Goal: Task Accomplishment & Management: Complete application form

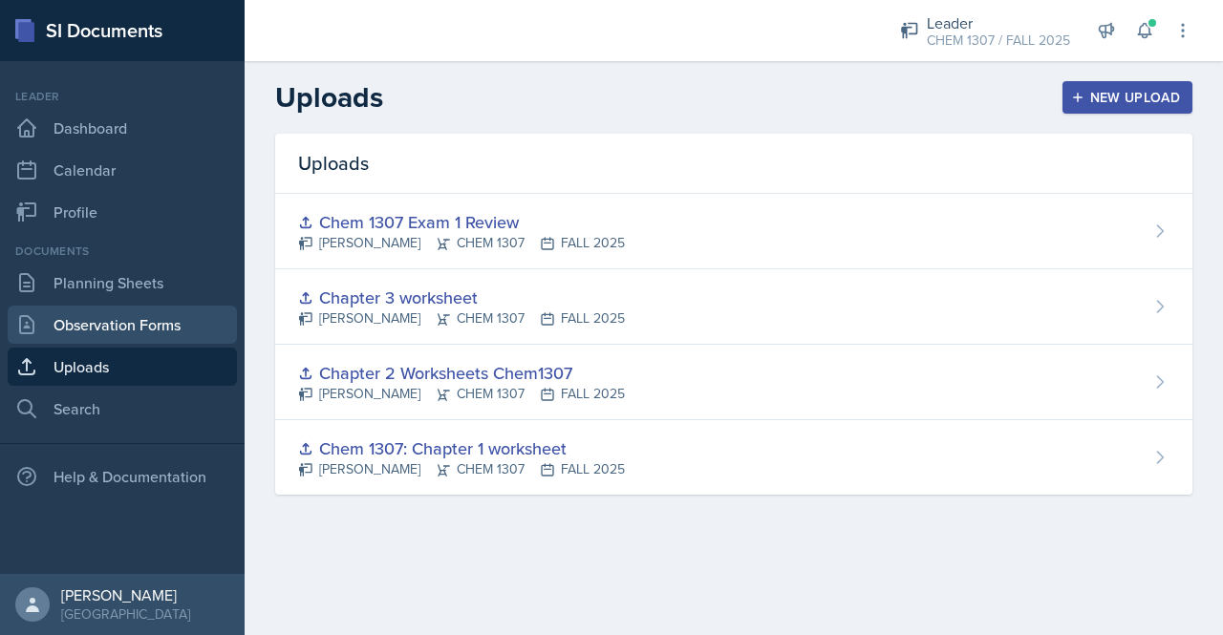
click at [128, 316] on link "Observation Forms" at bounding box center [122, 325] width 229 height 38
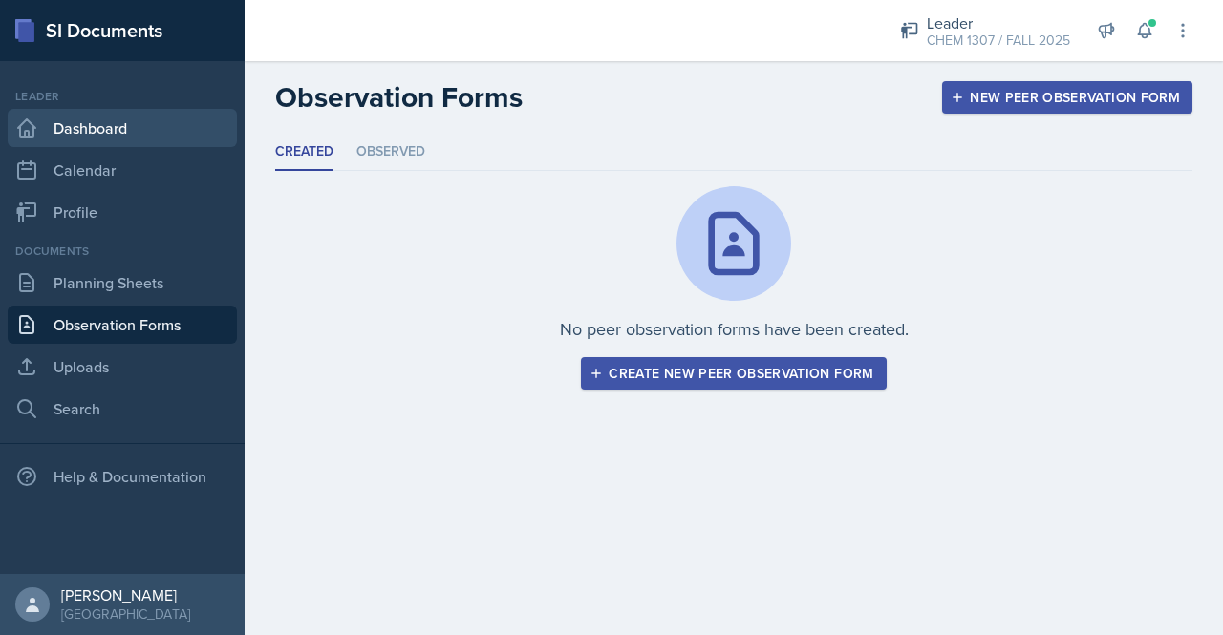
click at [101, 119] on link "Dashboard" at bounding box center [122, 128] width 229 height 38
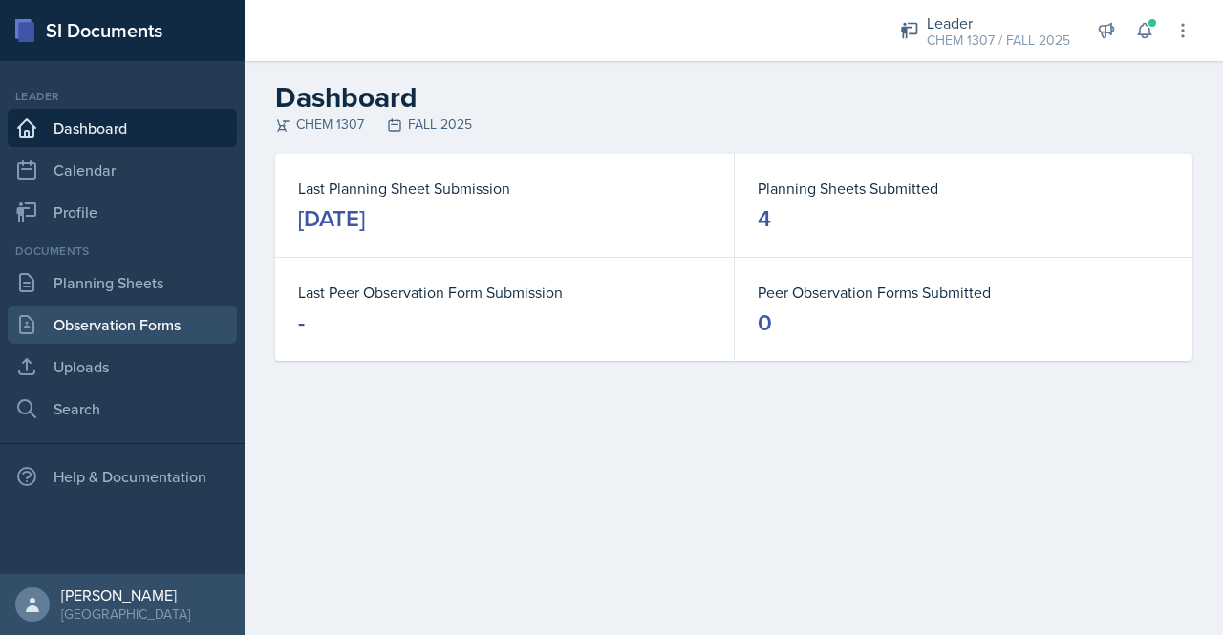
click at [136, 328] on link "Observation Forms" at bounding box center [122, 325] width 229 height 38
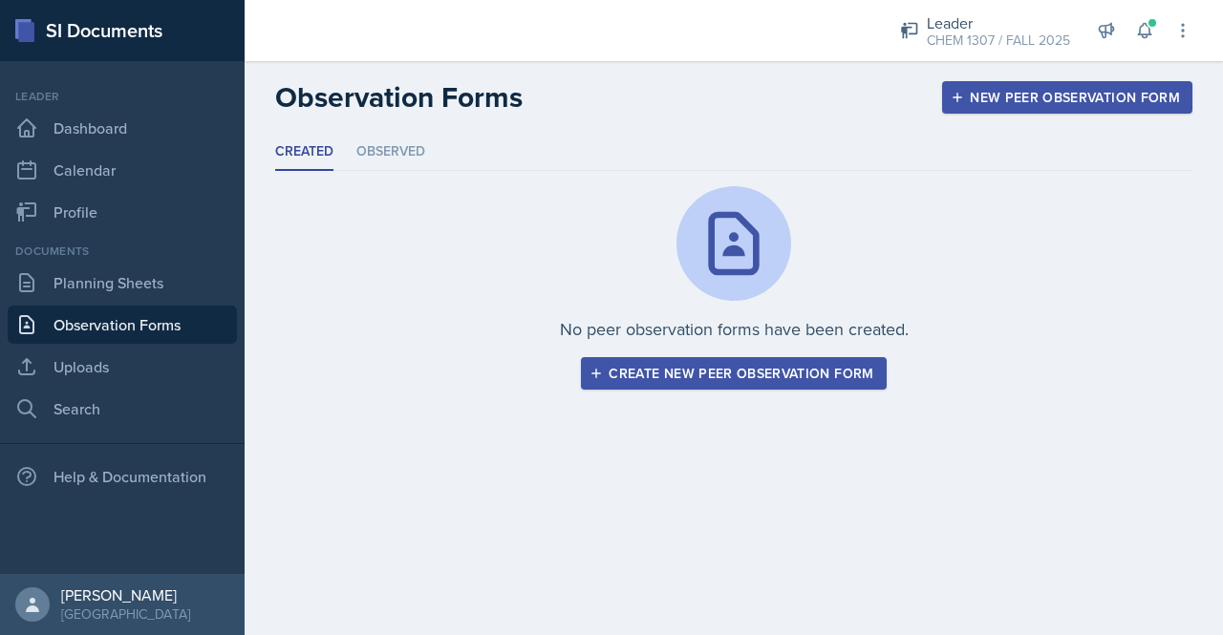
click at [699, 375] on div "Create new peer observation form" at bounding box center [733, 373] width 280 height 15
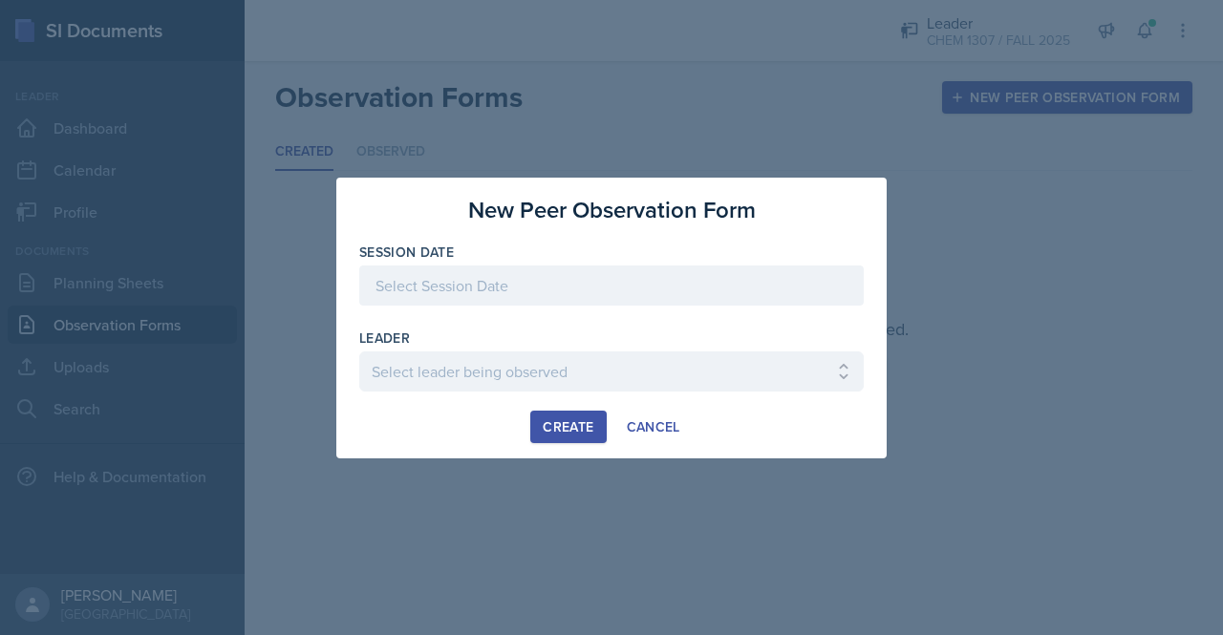
click at [566, 280] on div at bounding box center [611, 286] width 504 height 40
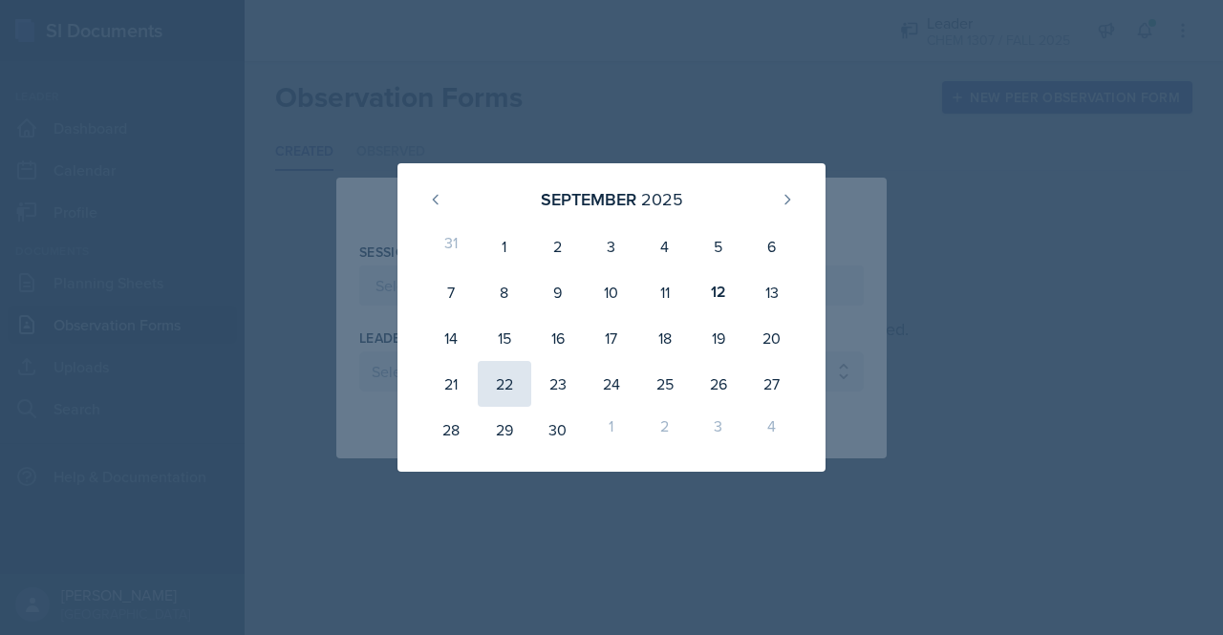
click at [499, 397] on div "22" at bounding box center [505, 384] width 54 height 46
type input "[DATE]"
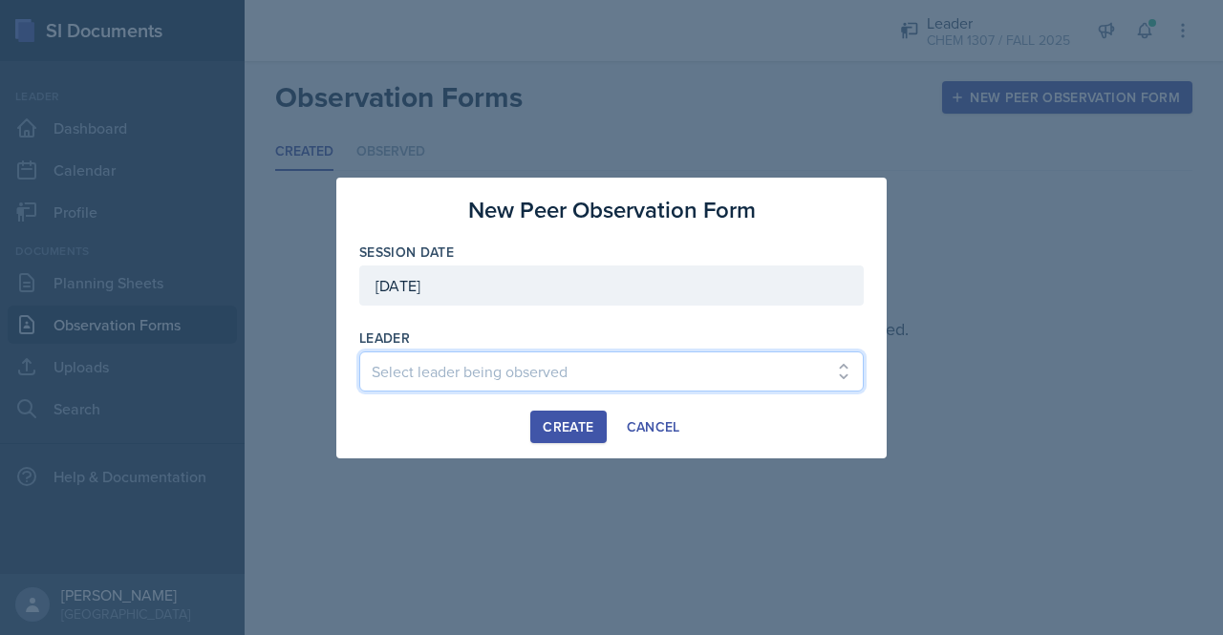
click at [490, 376] on select "Select leader being observed [PERSON_NAME] / CHEM 1307 [PERSON_NAME] / BIOL 130…" at bounding box center [611, 372] width 504 height 40
select select "f46f60ea-14cc-4457-85bd-d06677f7e233"
click at [359, 352] on select "Select leader being observed [PERSON_NAME] / CHEM 1307 [PERSON_NAME] / BIOL 130…" at bounding box center [611, 372] width 504 height 40
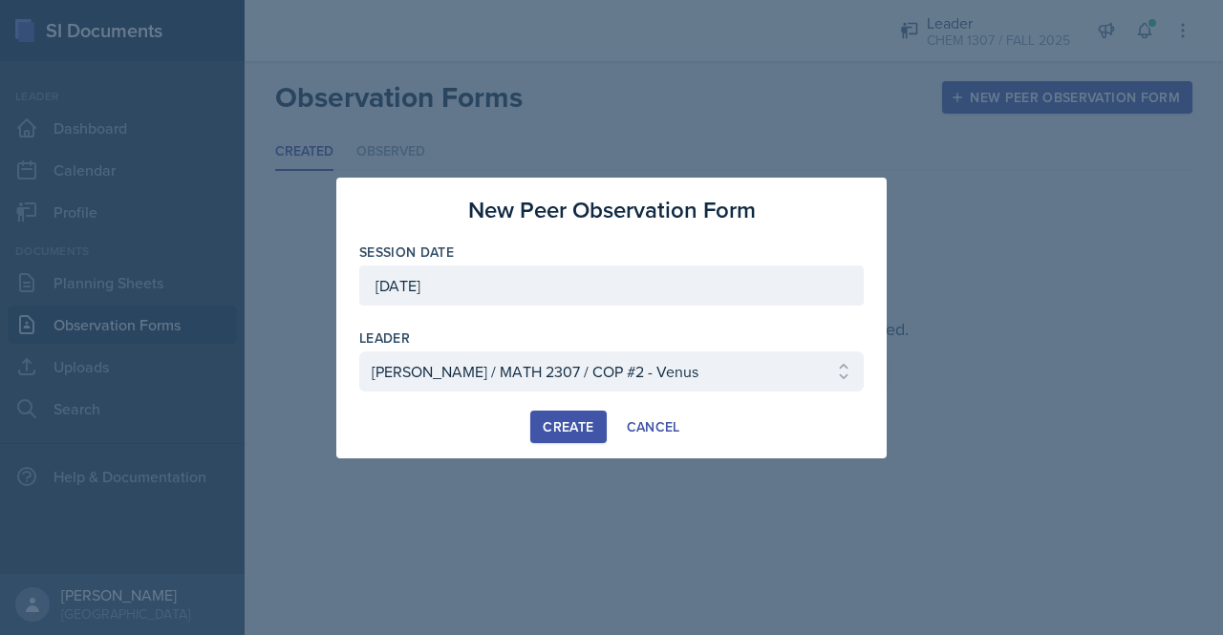
click at [577, 429] on div "Create" at bounding box center [568, 426] width 51 height 15
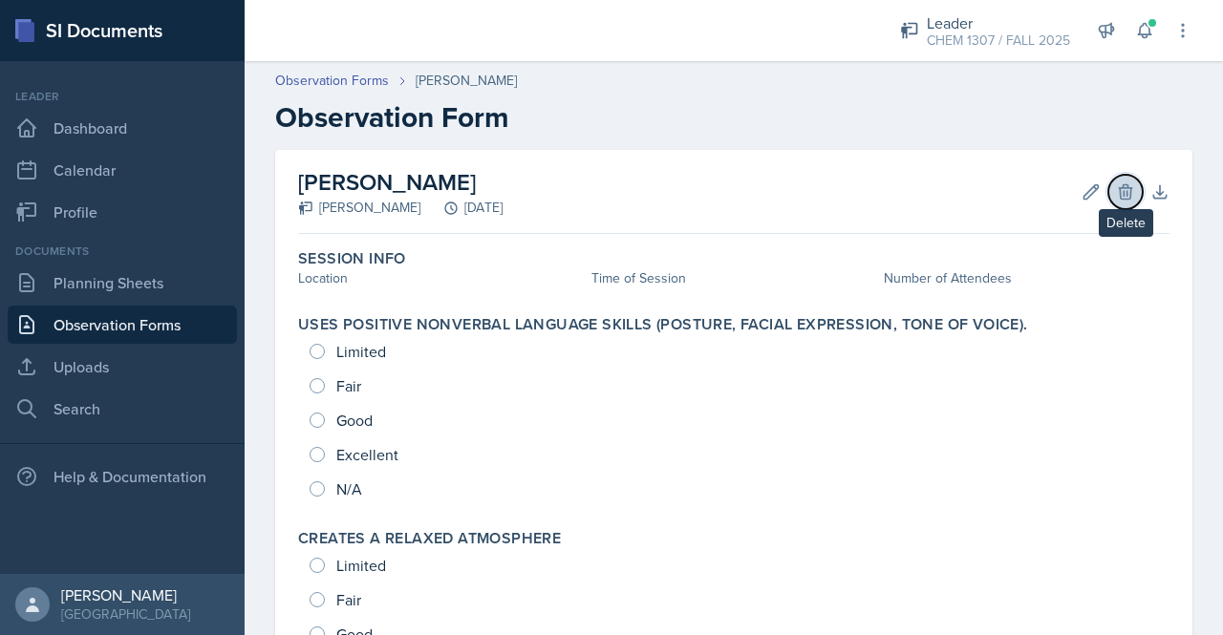
click at [1121, 202] on button "Delete" at bounding box center [1125, 192] width 34 height 34
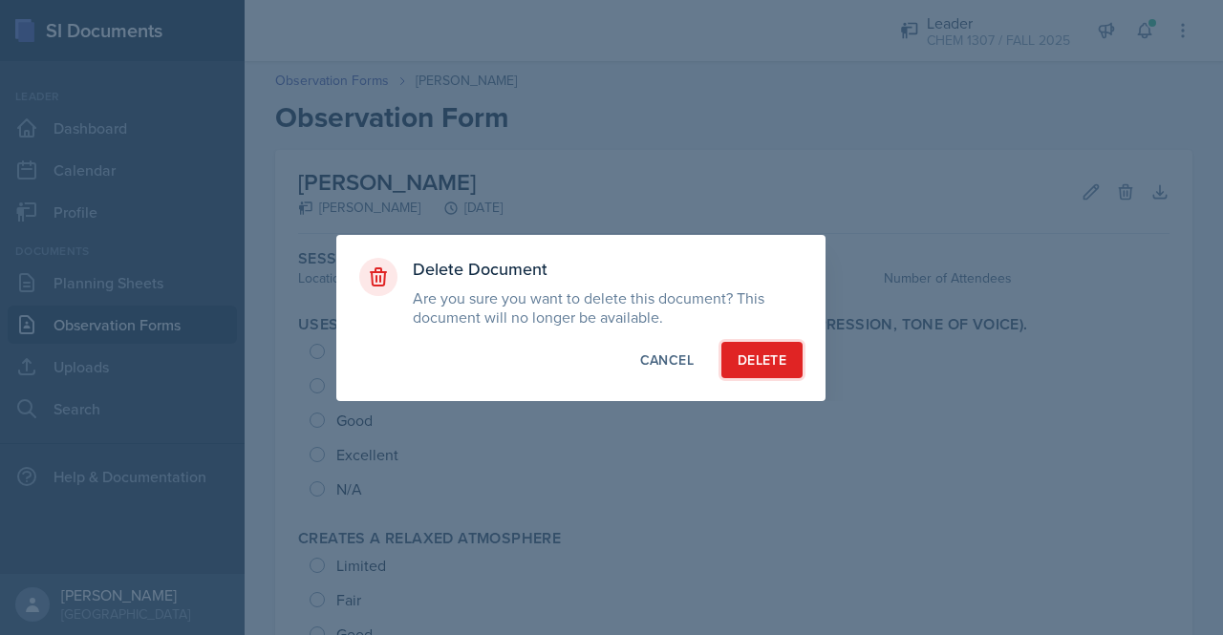
click at [784, 351] on div "Delete" at bounding box center [762, 360] width 49 height 19
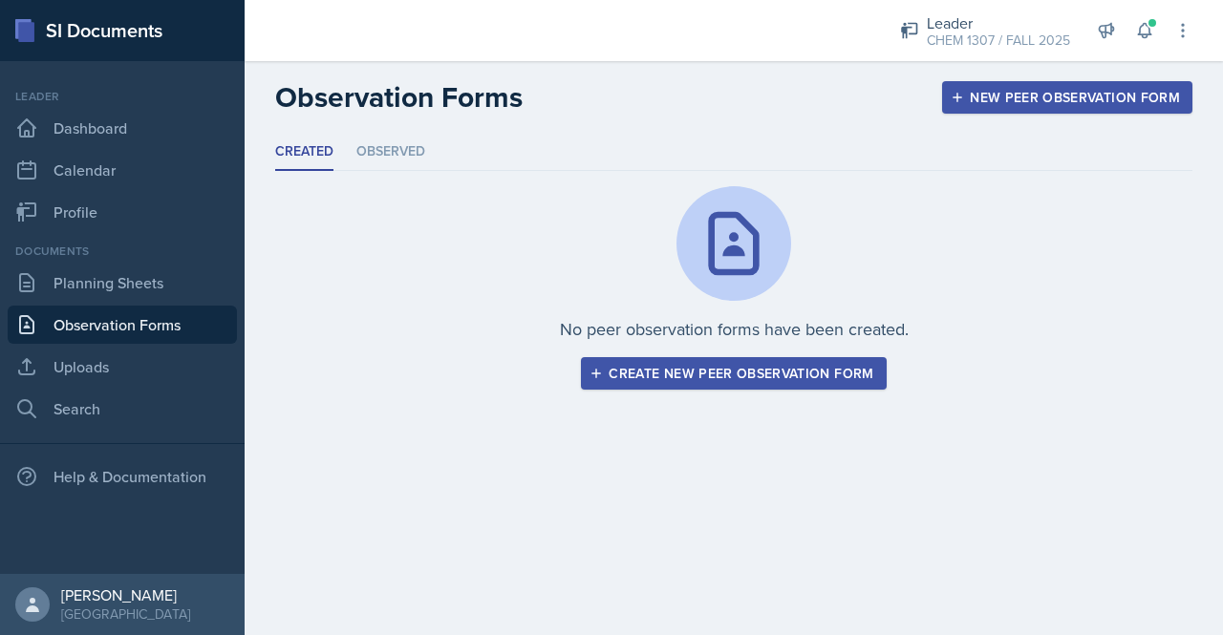
click at [833, 43] on div at bounding box center [555, 30] width 590 height 61
